Goal: Answer question/provide support: Answer question/provide support

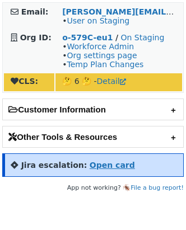
click at [99, 168] on strong "Open card" at bounding box center [112, 165] width 45 height 9
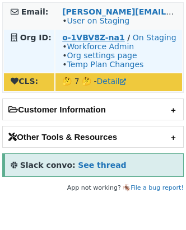
click at [87, 33] on strong "o-1VBV8Z-na1" at bounding box center [93, 37] width 63 height 9
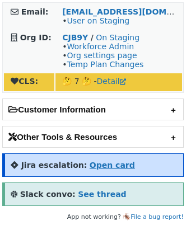
click at [107, 166] on strong "Open card" at bounding box center [112, 165] width 45 height 9
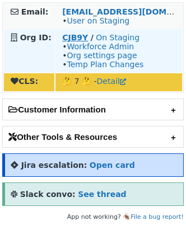
click at [78, 36] on strong "CJB9Y" at bounding box center [75, 37] width 26 height 9
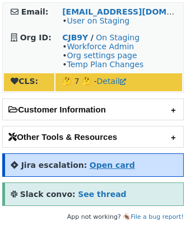
click at [107, 161] on strong "Open card" at bounding box center [112, 165] width 45 height 9
click at [101, 163] on strong "Open card" at bounding box center [112, 165] width 45 height 9
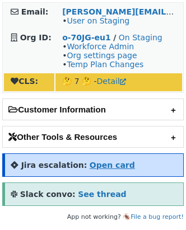
click at [112, 162] on strong "Open card" at bounding box center [112, 165] width 45 height 9
